Goal: Use online tool/utility: Use online tool/utility

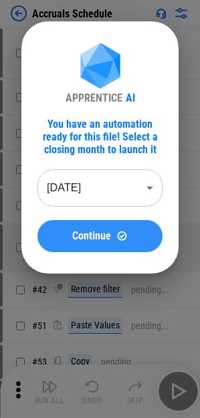
click at [107, 245] on button "Continue" at bounding box center [99, 236] width 125 height 32
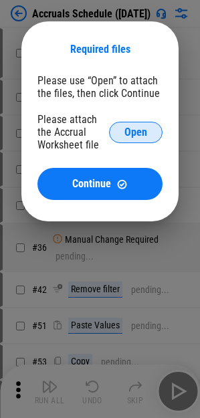
click at [138, 133] on span "Open" at bounding box center [135, 132] width 23 height 11
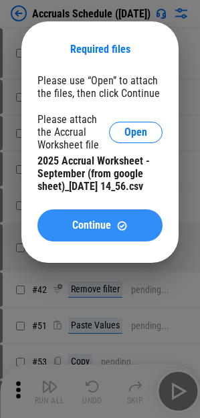
click at [84, 231] on span "Continue" at bounding box center [91, 225] width 39 height 11
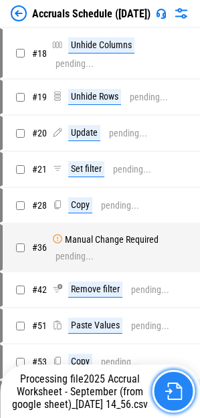
click at [173, 391] on img "button" at bounding box center [173, 391] width 17 height 17
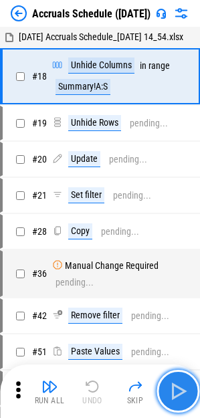
click at [180, 396] on img "button" at bounding box center [177, 391] width 21 height 21
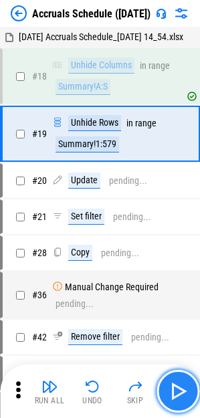
click at [183, 391] on img "button" at bounding box center [177, 391] width 21 height 21
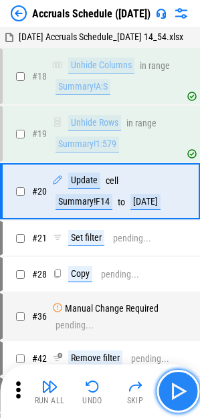
click at [183, 391] on img "button" at bounding box center [177, 391] width 21 height 21
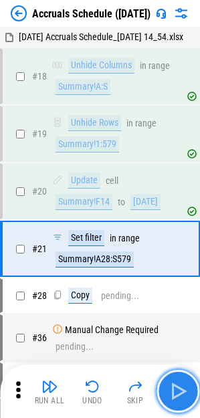
click at [183, 391] on img "button" at bounding box center [177, 391] width 21 height 21
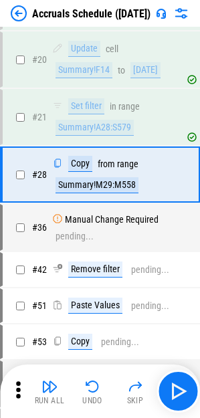
scroll to position [133, 0]
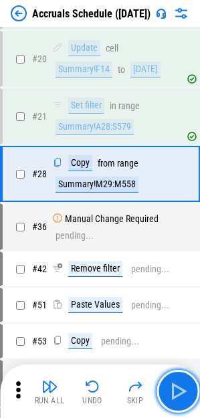
click at [183, 390] on img "button" at bounding box center [177, 391] width 21 height 21
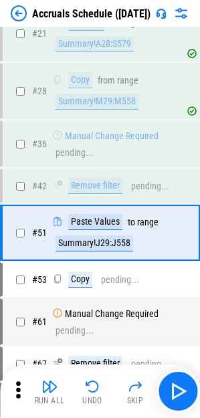
scroll to position [274, 0]
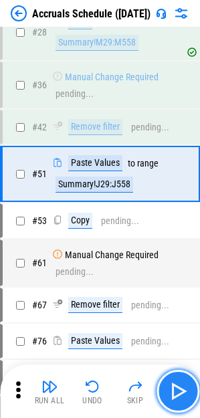
click at [182, 389] on img "button" at bounding box center [177, 391] width 21 height 21
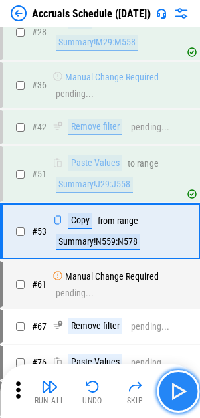
click at [183, 383] on img "button" at bounding box center [177, 391] width 21 height 21
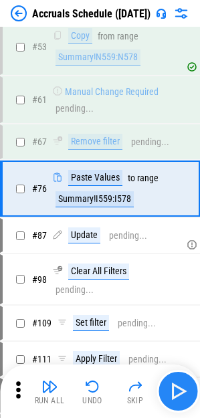
scroll to position [474, 0]
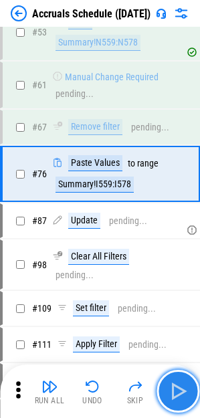
click at [183, 383] on img "button" at bounding box center [177, 391] width 21 height 21
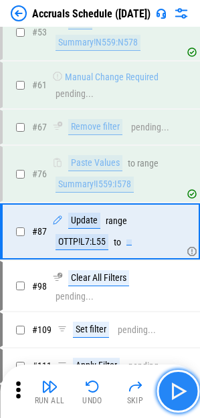
click at [181, 396] on img "button" at bounding box center [177, 391] width 21 height 21
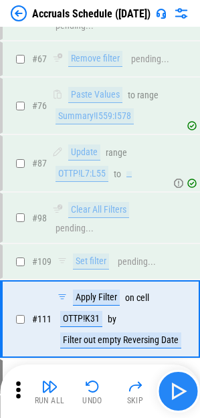
scroll to position [687, 0]
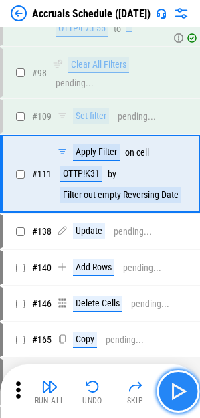
click at [178, 398] on img "button" at bounding box center [177, 391] width 21 height 21
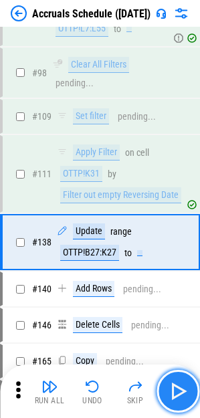
click at [174, 399] on img "button" at bounding box center [177, 391] width 21 height 21
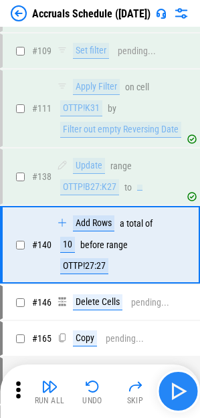
scroll to position [824, 0]
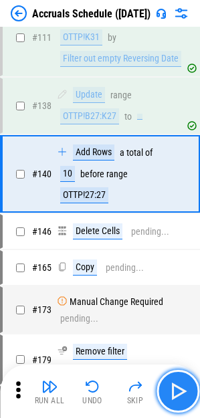
click at [171, 400] on img "button" at bounding box center [177, 391] width 21 height 21
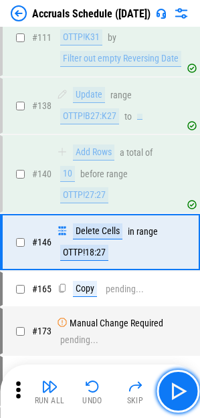
click at [170, 400] on img "button" at bounding box center [177, 391] width 21 height 21
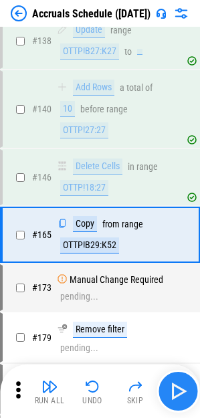
scroll to position [950, 0]
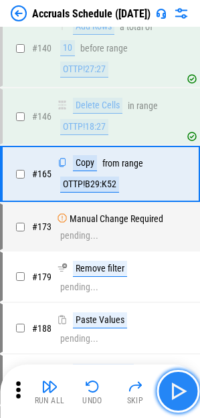
click at [168, 401] on img "button" at bounding box center [177, 391] width 21 height 21
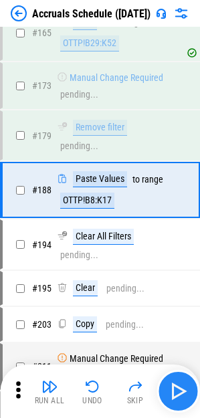
scroll to position [1091, 0]
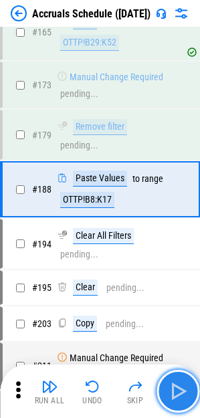
click at [168, 401] on img "button" at bounding box center [177, 391] width 21 height 21
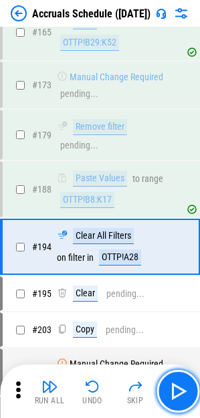
click at [182, 387] on img "button" at bounding box center [177, 391] width 21 height 21
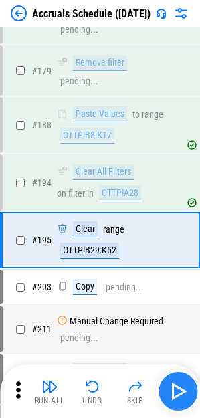
scroll to position [1207, 0]
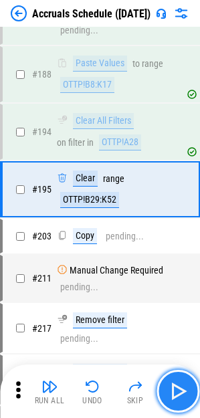
click at [180, 391] on img "button" at bounding box center [177, 391] width 21 height 21
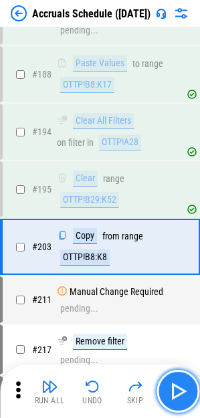
click at [185, 389] on img "button" at bounding box center [177, 391] width 21 height 21
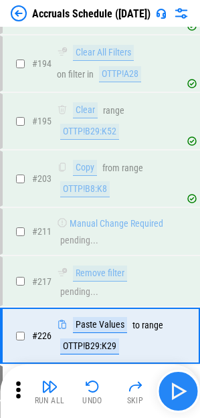
scroll to position [1406, 0]
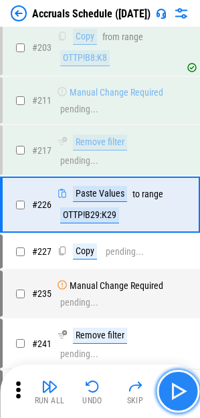
click at [185, 389] on img "button" at bounding box center [177, 391] width 21 height 21
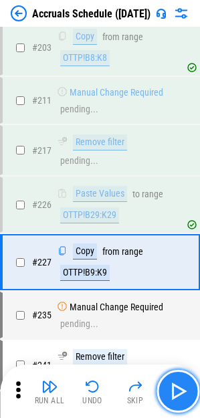
click at [185, 389] on img "button" at bounding box center [177, 391] width 21 height 21
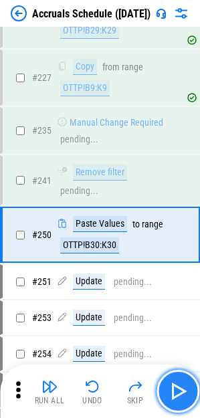
click at [185, 389] on img "button" at bounding box center [177, 391] width 21 height 21
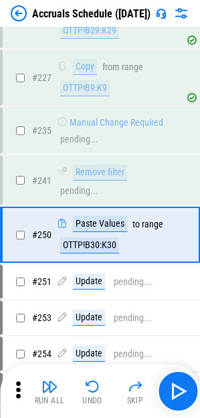
scroll to position [1605, 0]
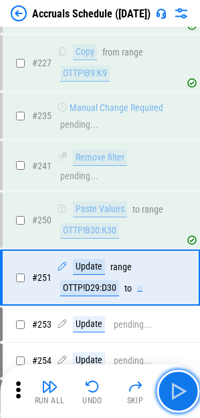
click at [185, 390] on img "button" at bounding box center [177, 391] width 21 height 21
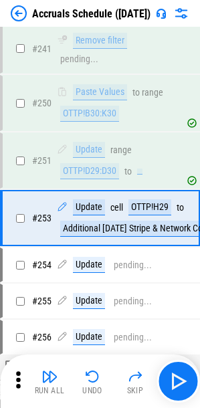
scroll to position [1725, 0]
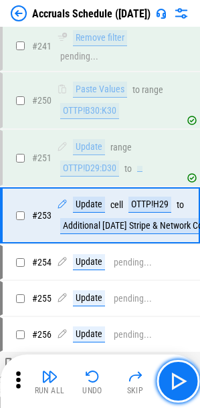
click at [185, 390] on img "button" at bounding box center [177, 381] width 21 height 21
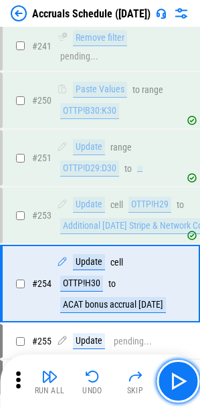
click at [185, 390] on img "button" at bounding box center [177, 381] width 21 height 21
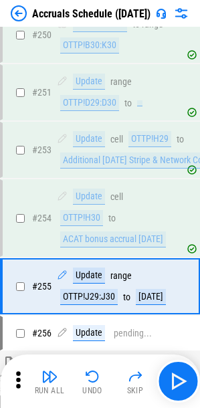
scroll to position [1851, 0]
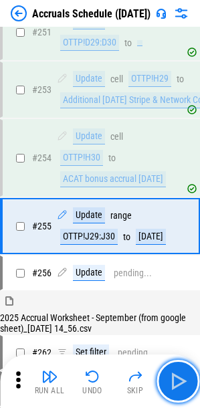
click at [185, 390] on img "button" at bounding box center [177, 381] width 21 height 21
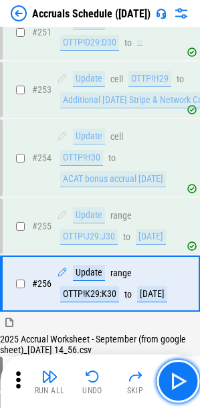
click at [185, 390] on img "button" at bounding box center [177, 381] width 21 height 21
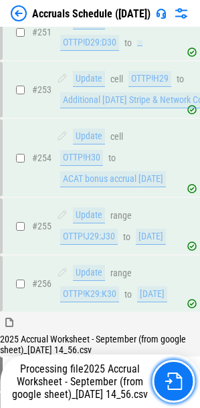
click at [185, 390] on button "button" at bounding box center [173, 381] width 43 height 43
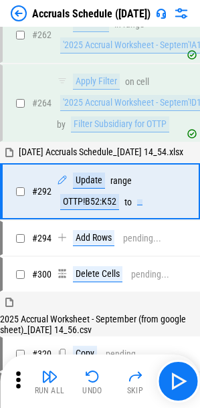
scroll to position [2213, 0]
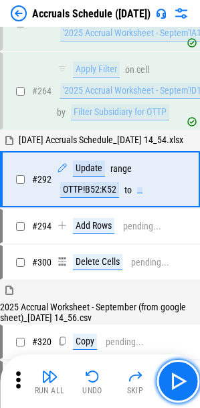
click at [189, 377] on button "button" at bounding box center [178, 381] width 43 height 43
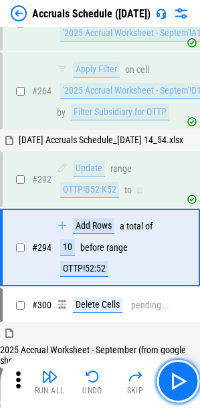
click at [183, 375] on img "button" at bounding box center [177, 381] width 21 height 21
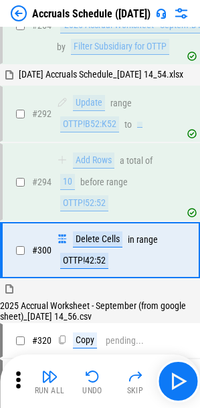
scroll to position [2350, 0]
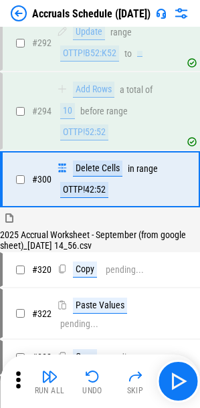
click at [199, 381] on div "Run All Undo Skip" at bounding box center [100, 382] width 200 height 54
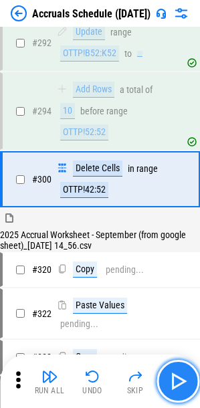
click at [186, 379] on img "button" at bounding box center [177, 381] width 21 height 21
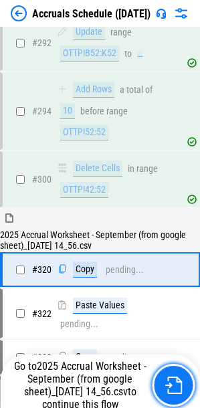
click at [178, 376] on button "button" at bounding box center [173, 385] width 43 height 43
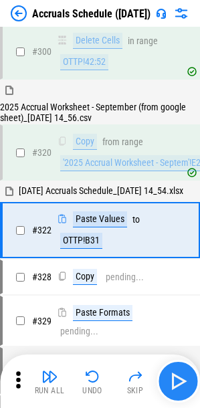
scroll to position [2499, 0]
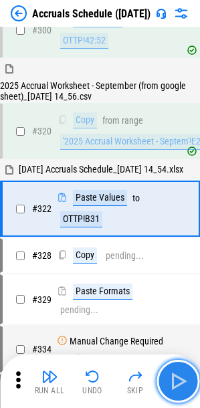
click at [195, 377] on button "button" at bounding box center [178, 381] width 43 height 43
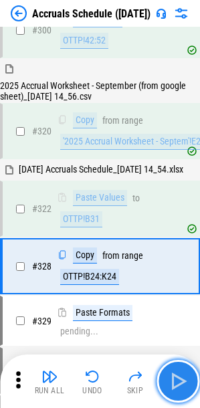
click at [195, 377] on button "button" at bounding box center [178, 381] width 43 height 43
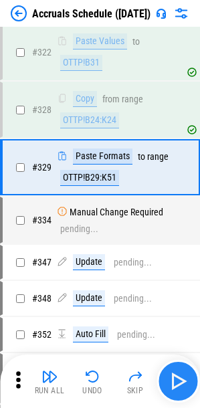
scroll to position [2658, 0]
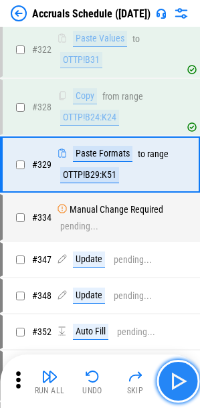
click at [188, 378] on img "button" at bounding box center [177, 381] width 21 height 21
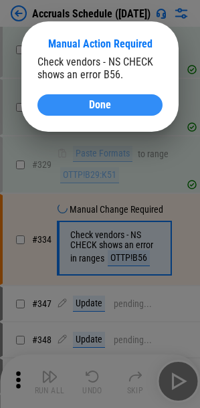
click at [146, 110] on div "Done" at bounding box center [100, 105] width 93 height 11
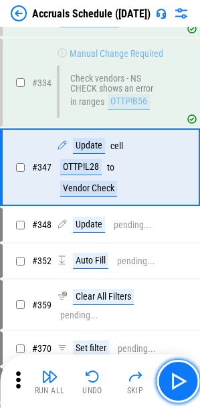
scroll to position [2817, 0]
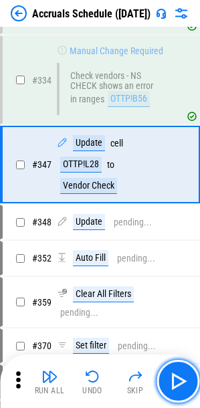
click at [179, 378] on img "button" at bounding box center [177, 381] width 21 height 21
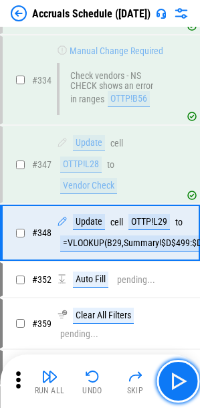
click at [179, 378] on img "button" at bounding box center [177, 381] width 21 height 21
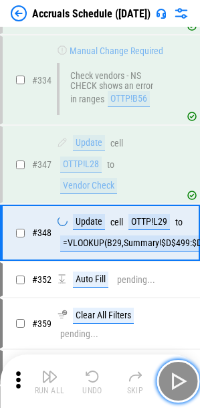
click at [177, 384] on img "button" at bounding box center [177, 381] width 21 height 21
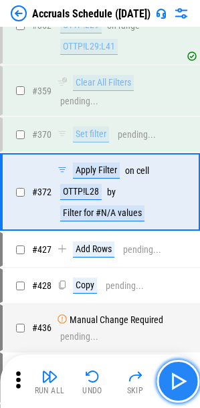
click at [177, 384] on img "button" at bounding box center [177, 381] width 21 height 21
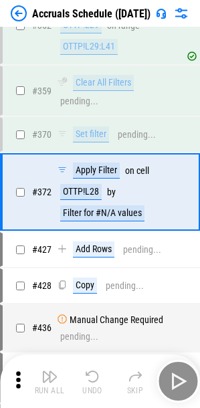
scroll to position [3120, 0]
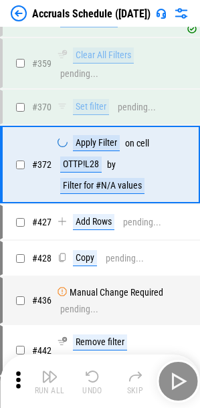
click at [177, 384] on div "Run All Undo Skip" at bounding box center [101, 381] width 187 height 43
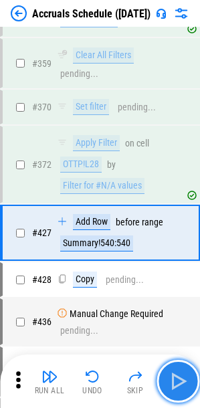
click at [177, 384] on img "button" at bounding box center [177, 381] width 21 height 21
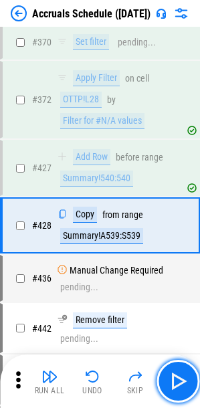
click at [177, 383] on img "button" at bounding box center [177, 381] width 21 height 21
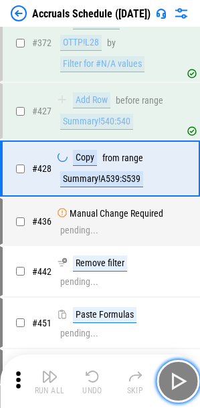
click at [177, 383] on img "button" at bounding box center [177, 381] width 21 height 21
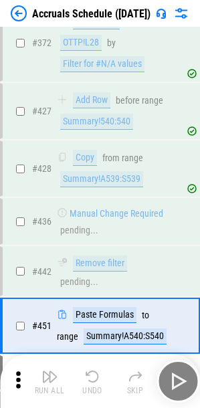
scroll to position [3341, 0]
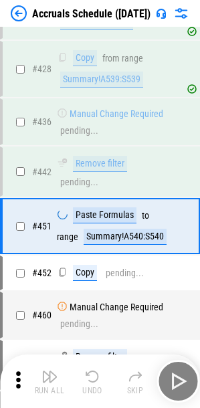
click at [177, 383] on div "Run All Undo Skip" at bounding box center [101, 381] width 187 height 43
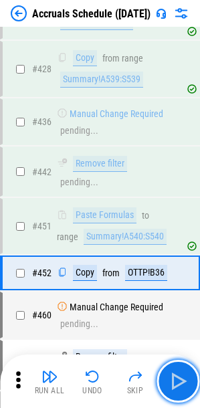
click at [177, 383] on img "button" at bounding box center [177, 381] width 21 height 21
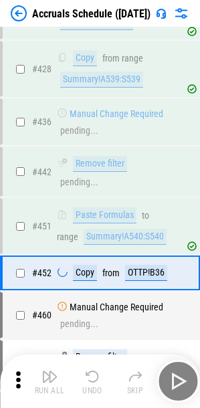
click at [179, 382] on div "Run All Undo Skip" at bounding box center [101, 381] width 187 height 43
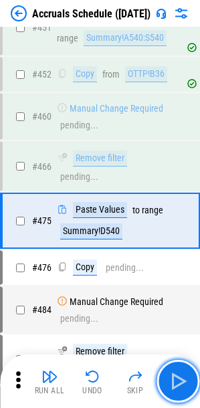
scroll to position [3566, 0]
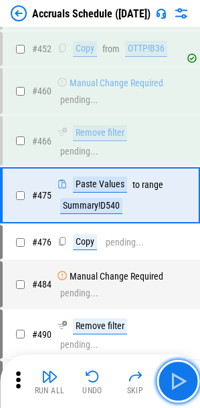
click at [179, 382] on img "button" at bounding box center [177, 381] width 21 height 21
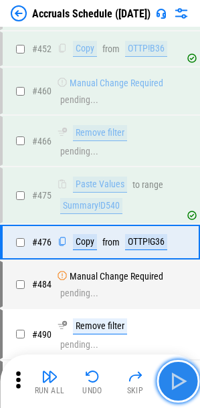
click at [184, 379] on img "button" at bounding box center [177, 381] width 21 height 21
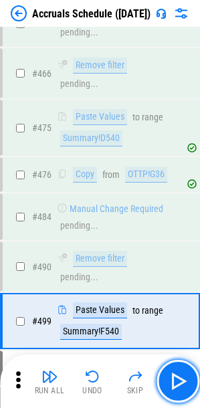
click at [184, 379] on img "button" at bounding box center [177, 381] width 21 height 21
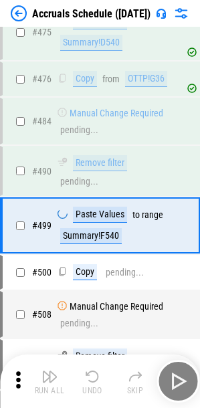
scroll to position [3744, 0]
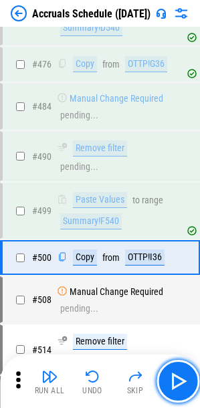
click at [184, 379] on img "button" at bounding box center [177, 381] width 21 height 21
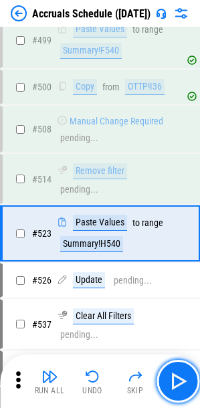
scroll to position [3922, 0]
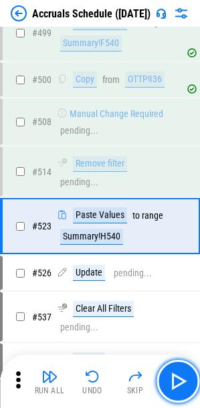
click at [187, 379] on img "button" at bounding box center [177, 381] width 21 height 21
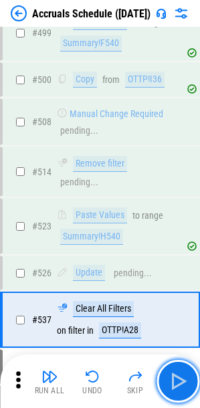
click at [187, 379] on img "button" at bounding box center [177, 381] width 21 height 21
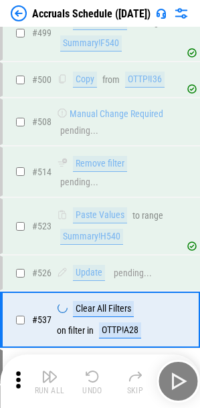
click at [187, 379] on div "Run All Undo Skip" at bounding box center [101, 381] width 187 height 43
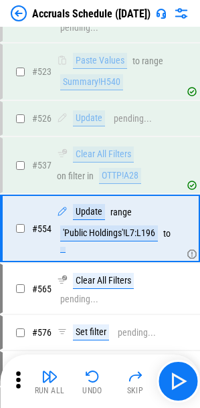
scroll to position [4079, 0]
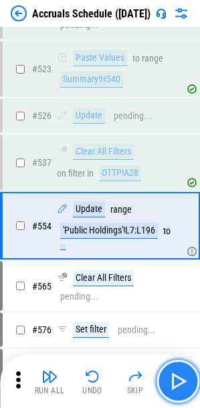
click at [184, 381] on img "button" at bounding box center [177, 381] width 21 height 21
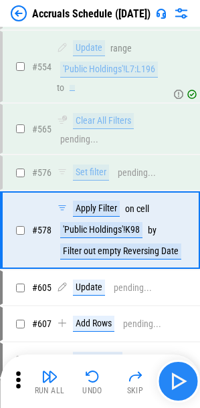
scroll to position [4244, 0]
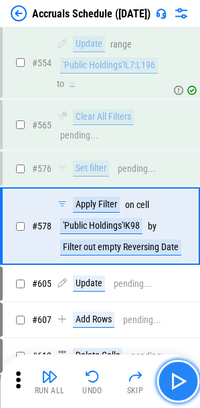
click at [184, 381] on img "button" at bounding box center [177, 381] width 21 height 21
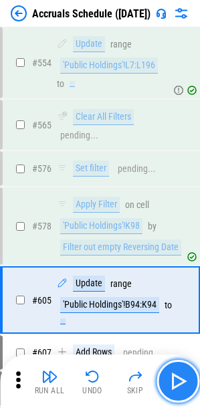
click at [184, 381] on img "button" at bounding box center [177, 381] width 21 height 21
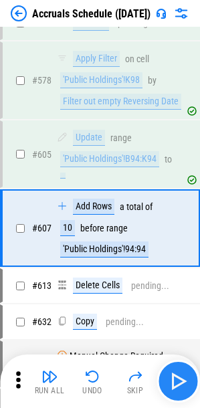
scroll to position [4396, 0]
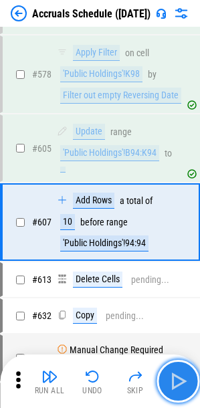
click at [184, 381] on img "button" at bounding box center [177, 381] width 21 height 21
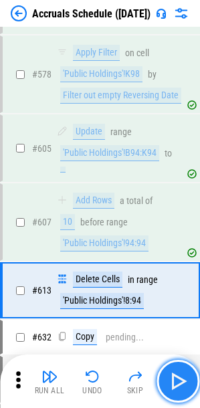
click at [184, 381] on img "button" at bounding box center [177, 381] width 21 height 21
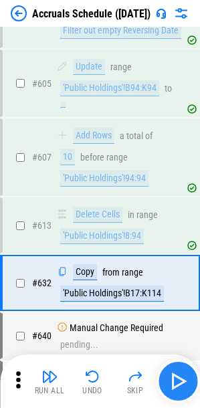
scroll to position [4522, 0]
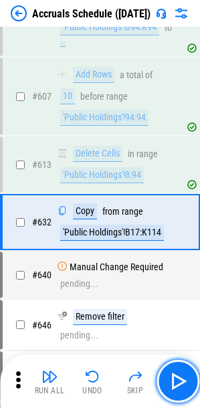
click at [180, 382] on img "button" at bounding box center [177, 381] width 21 height 21
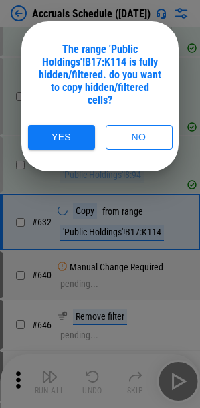
click at [160, 138] on div "The range 'Public Holdings'!B17:K114 is fully hidden/filtered. do you want to c…" at bounding box center [99, 96] width 157 height 150
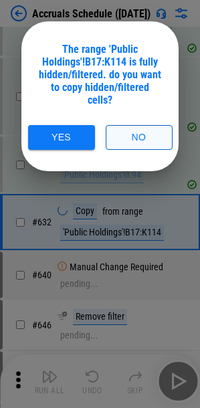
click at [160, 125] on button "No" at bounding box center [139, 137] width 67 height 25
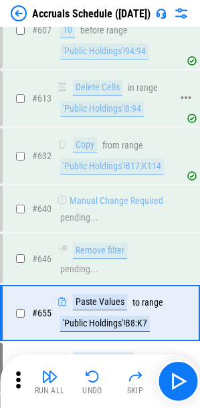
scroll to position [4664, 0]
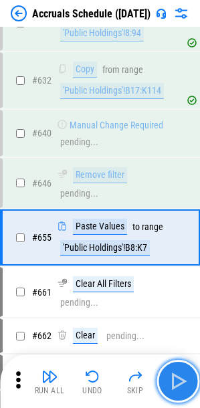
click at [171, 400] on button "button" at bounding box center [178, 381] width 43 height 43
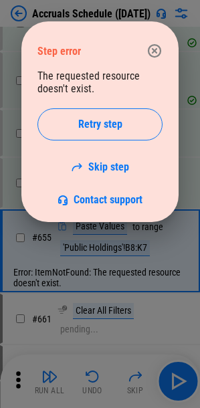
click at [175, 387] on div at bounding box center [100, 204] width 200 height 408
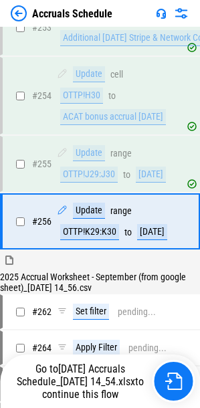
scroll to position [1930, 0]
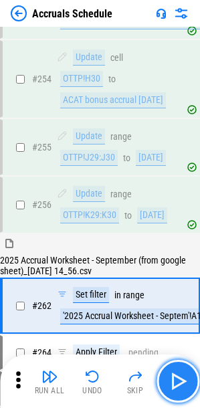
click at [174, 381] on img "button" at bounding box center [177, 381] width 21 height 21
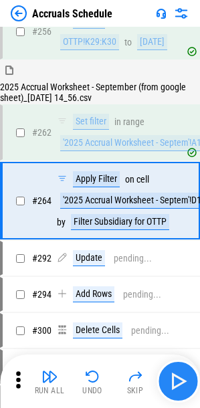
scroll to position [2111, 0]
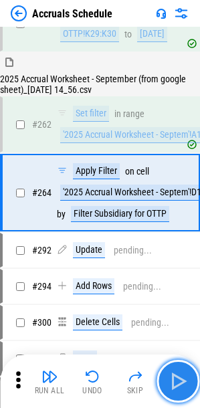
click at [174, 381] on img "button" at bounding box center [177, 381] width 21 height 21
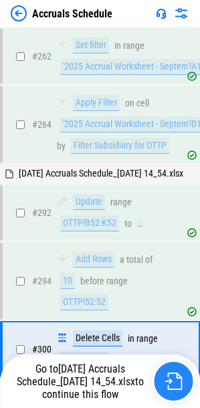
scroll to position [2350, 0]
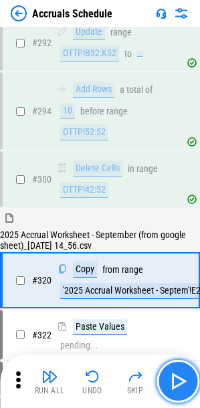
click at [168, 379] on img "button" at bounding box center [177, 381] width 21 height 21
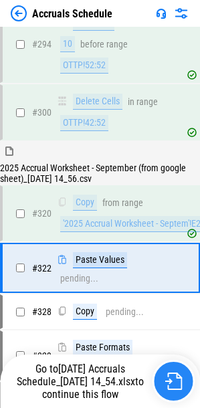
scroll to position [2499, 0]
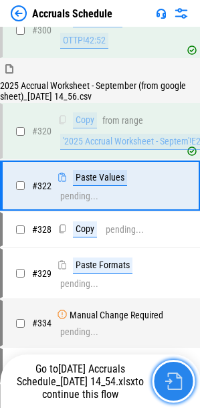
click at [183, 381] on button "button" at bounding box center [173, 381] width 43 height 43
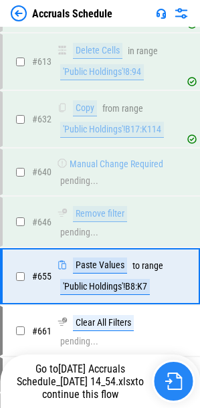
scroll to position [4664, 0]
